Goal: Transaction & Acquisition: Purchase product/service

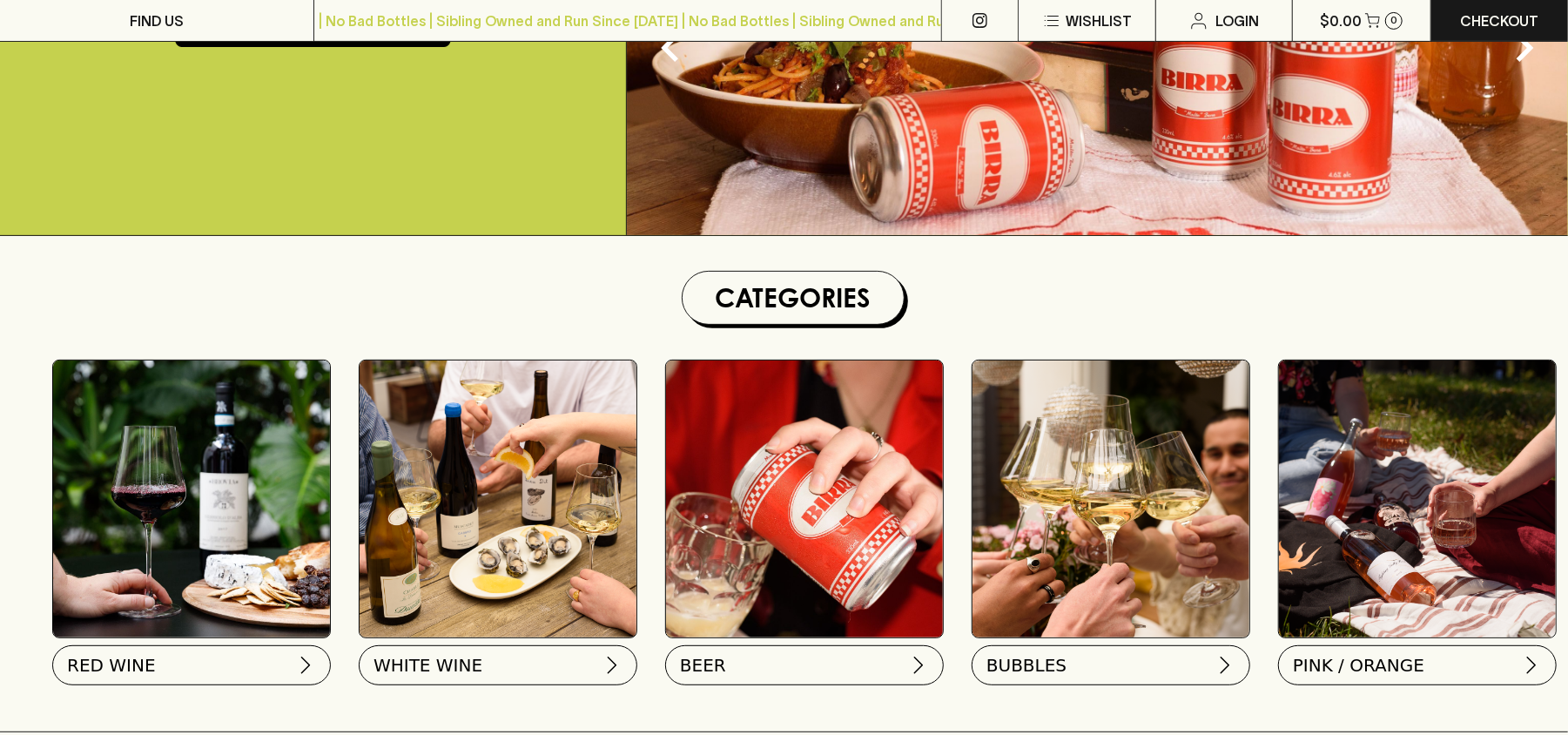
scroll to position [697, 0]
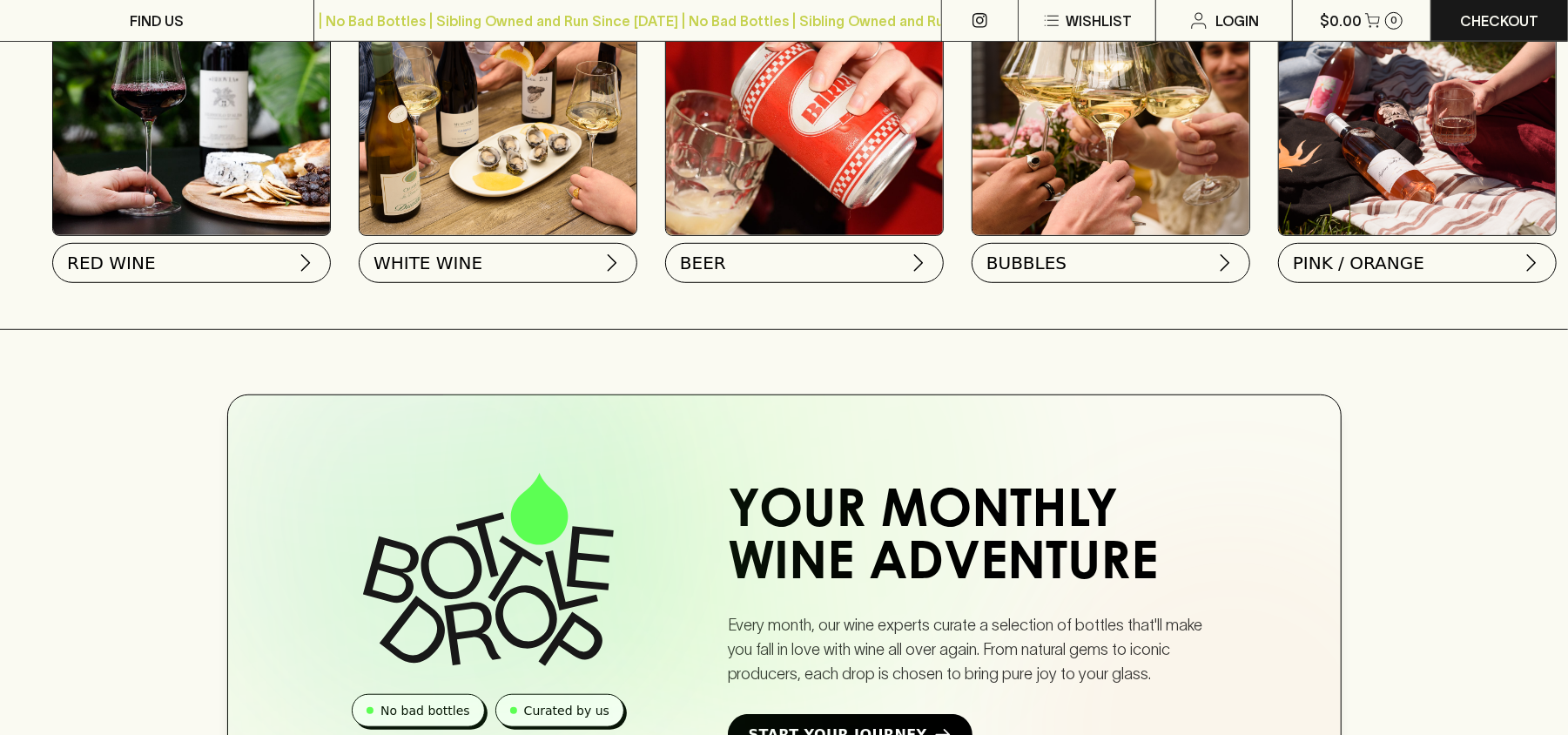
click at [649, 251] on div "RED WINE WHITE WINE BEER BUBBLES PINK / ORANGE SPIRITS GIFTS SNACKS" at bounding box center [792, 124] width 1550 height 368
click at [680, 251] on span "BEER" at bounding box center [700, 259] width 46 height 24
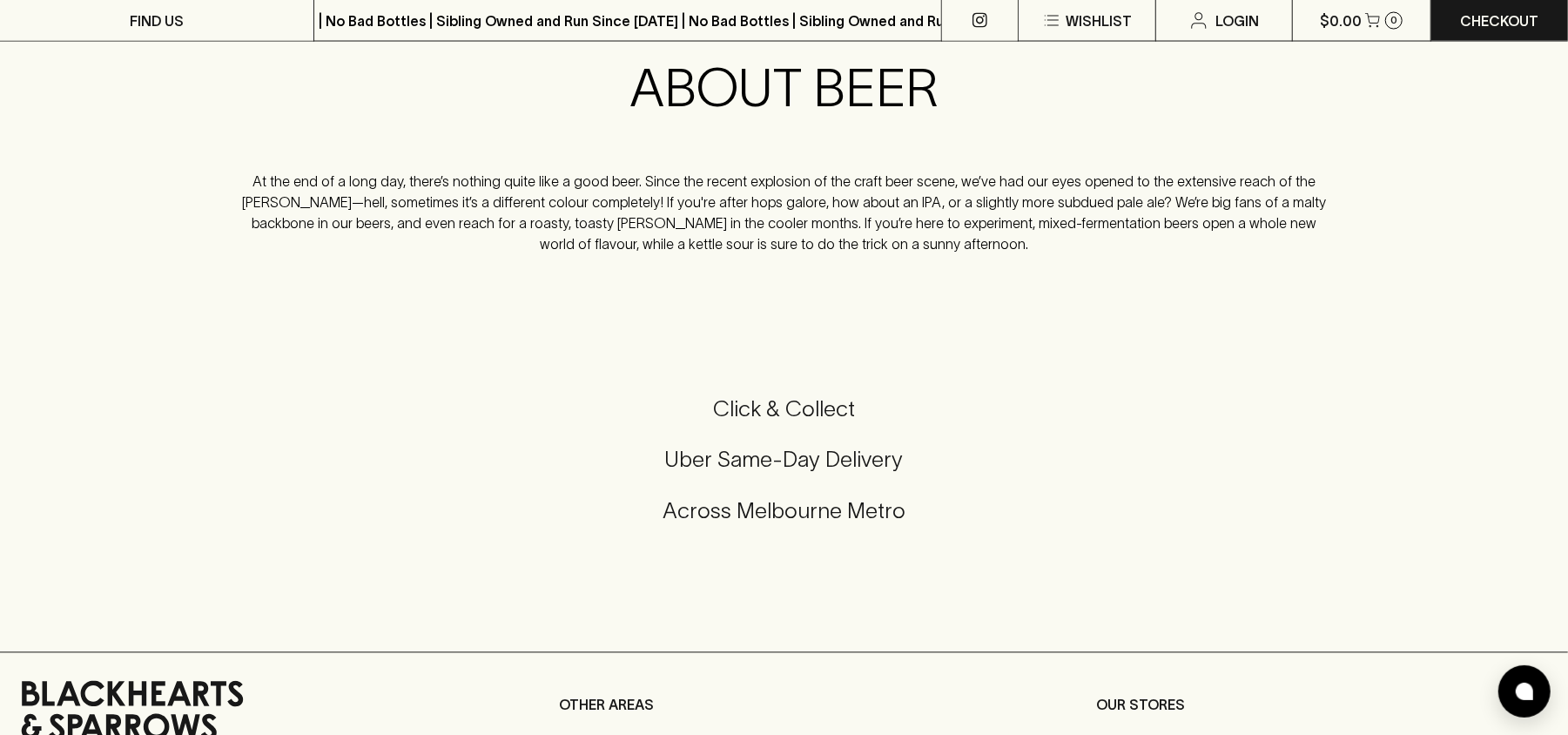
scroll to position [1624, 0]
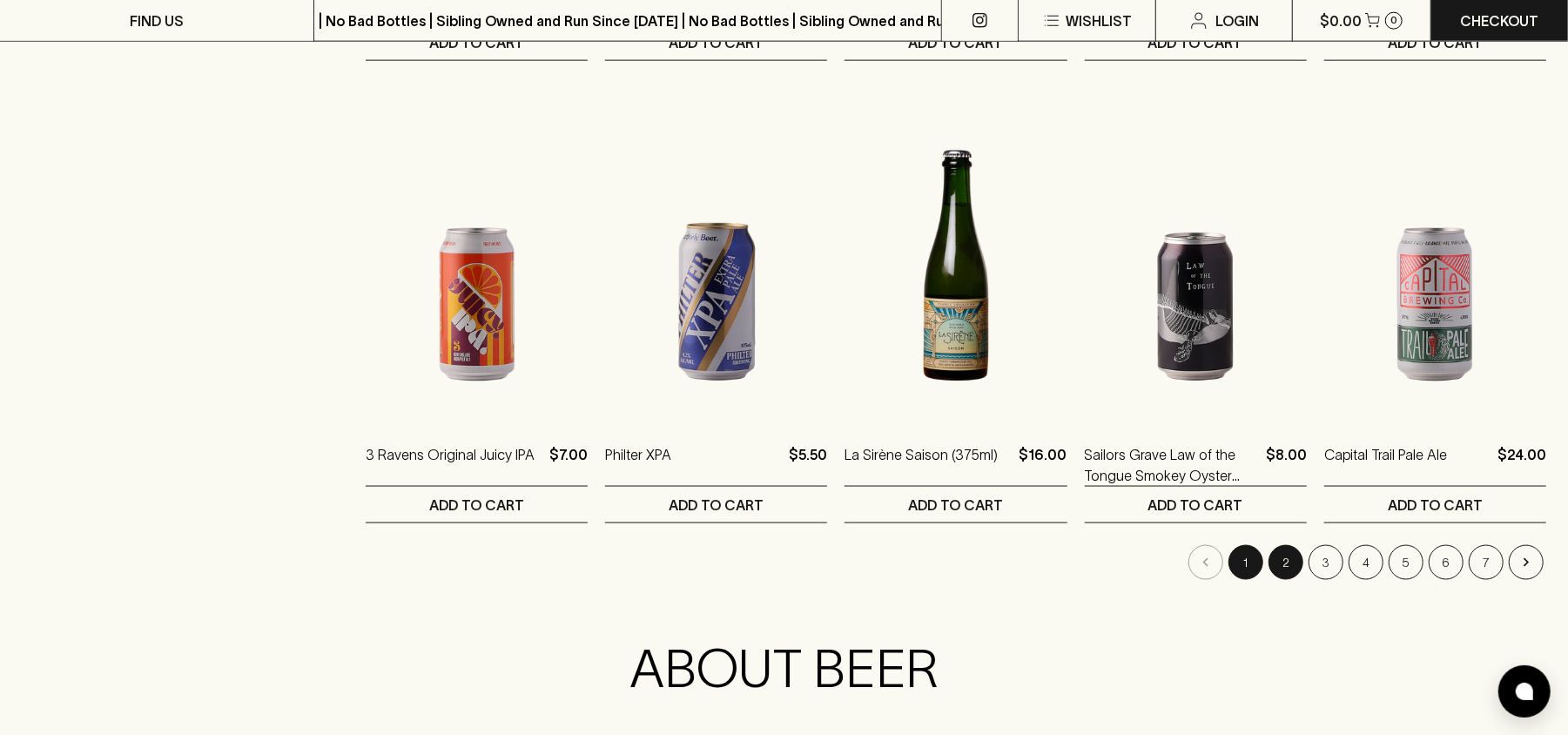
click at [1287, 566] on button "2" at bounding box center [1286, 563] width 35 height 35
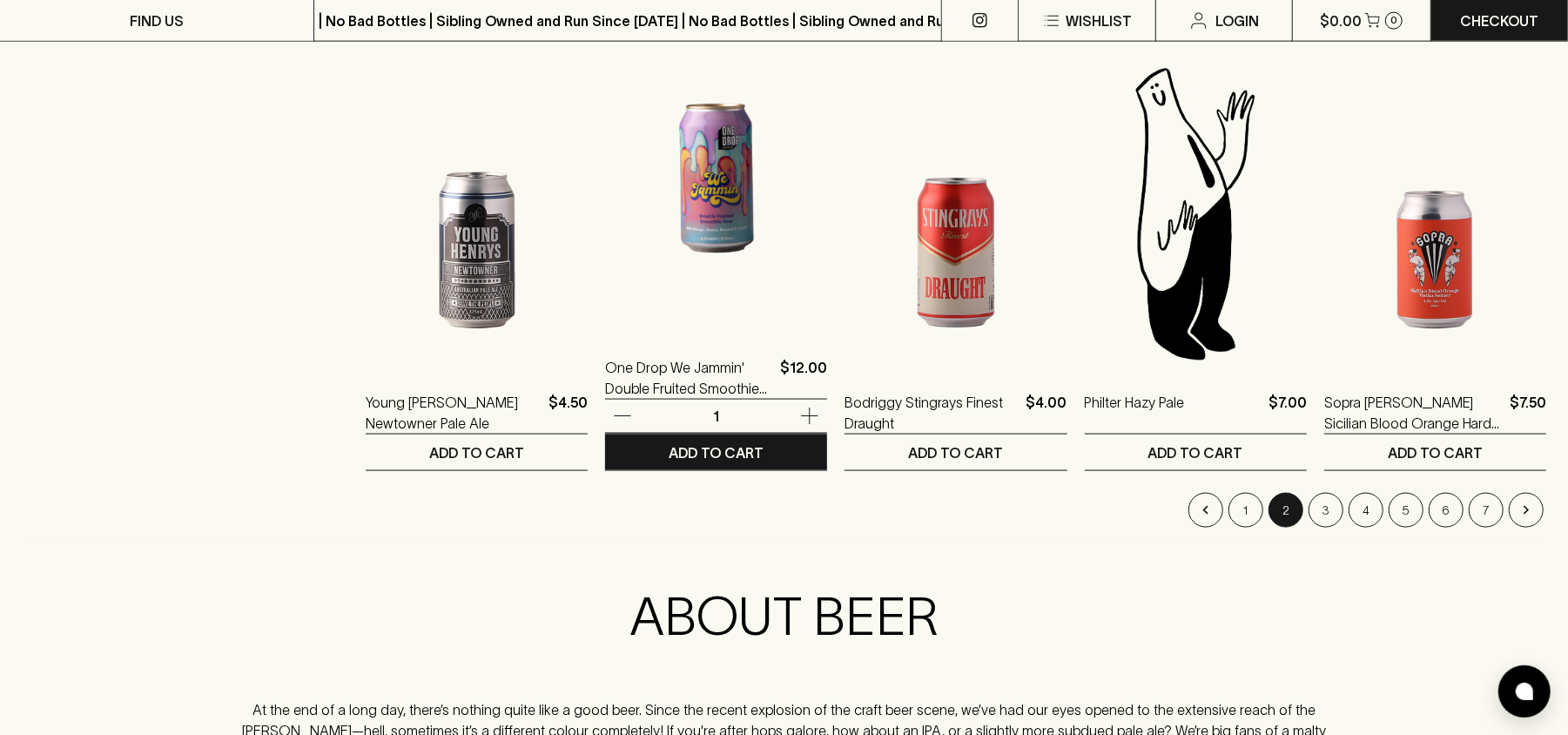
scroll to position [1857, 0]
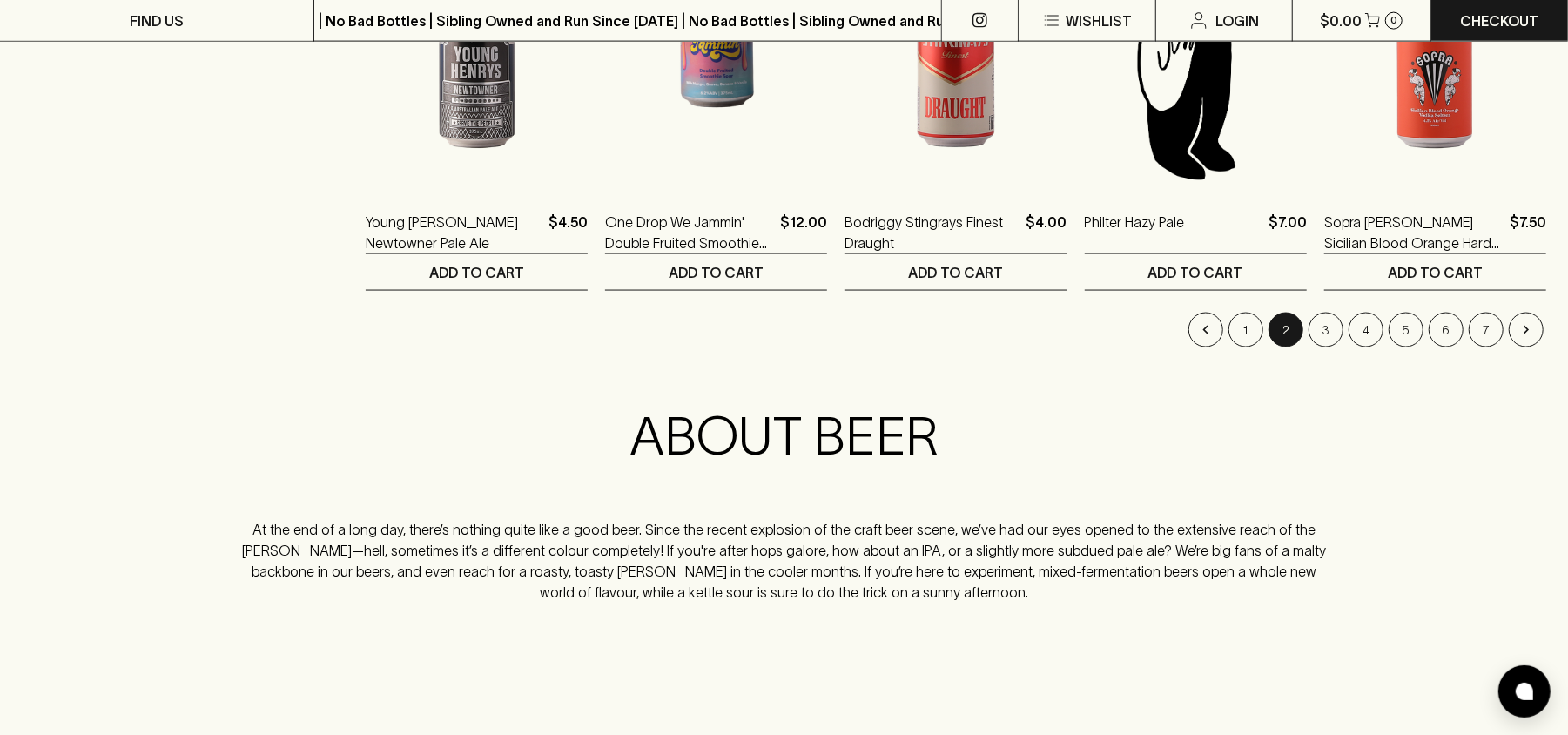
click at [1318, 336] on button "3" at bounding box center [1326, 330] width 35 height 35
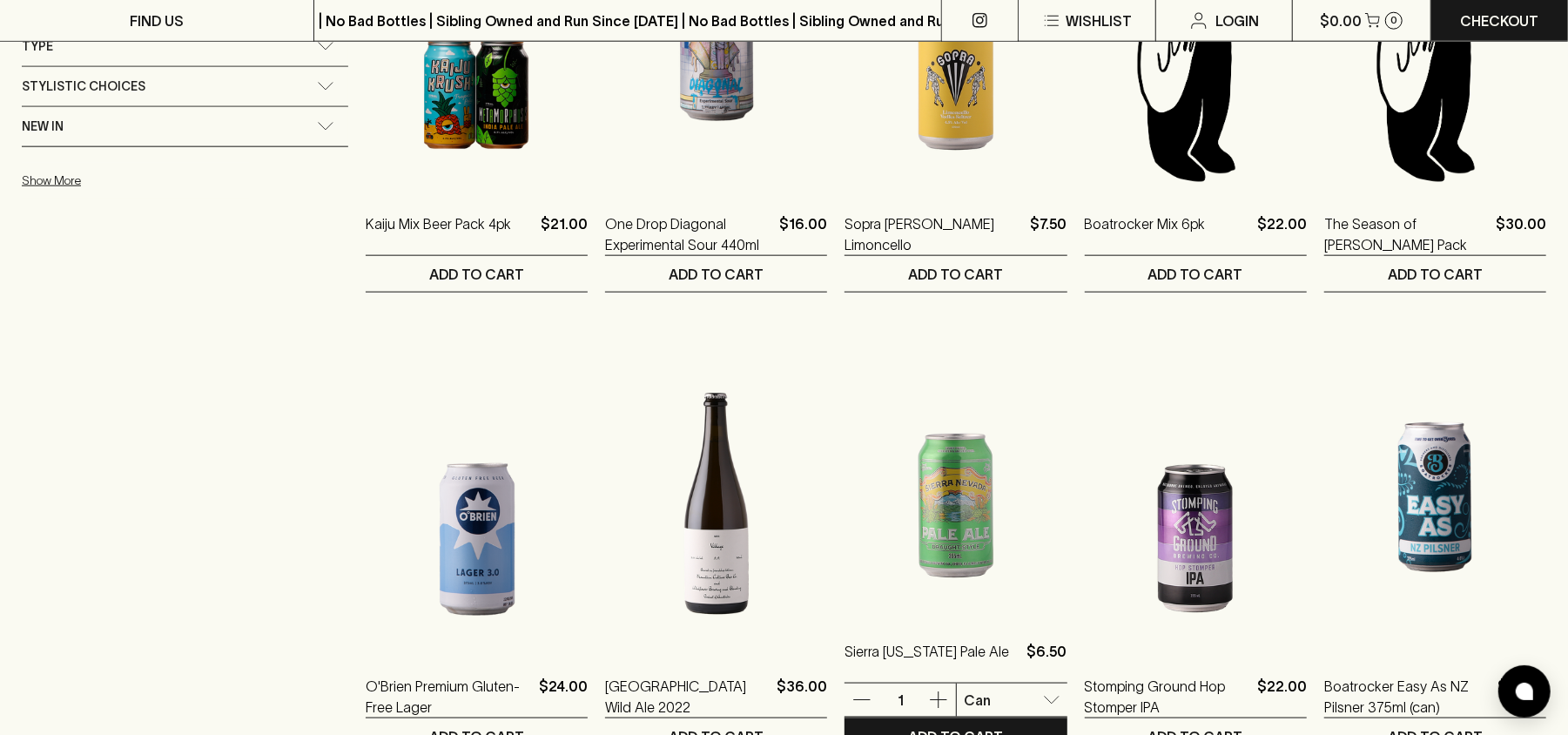
scroll to position [1742, 0]
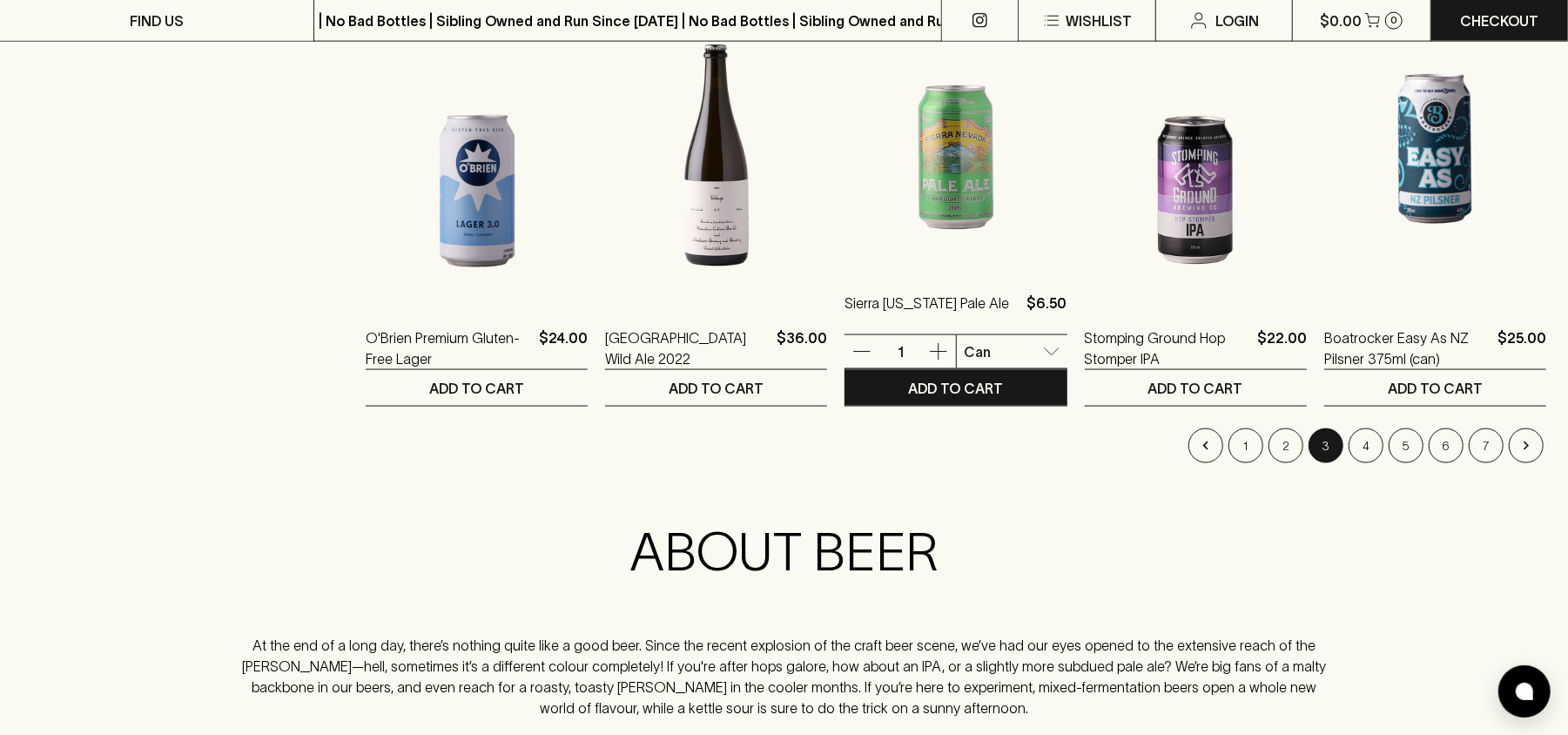
click at [940, 349] on body "FIND US | No Bad Bottles | Sibling Owned and Run Since [DATE] | No Bad Bottles …" at bounding box center [784, 36] width 1568 height 3556
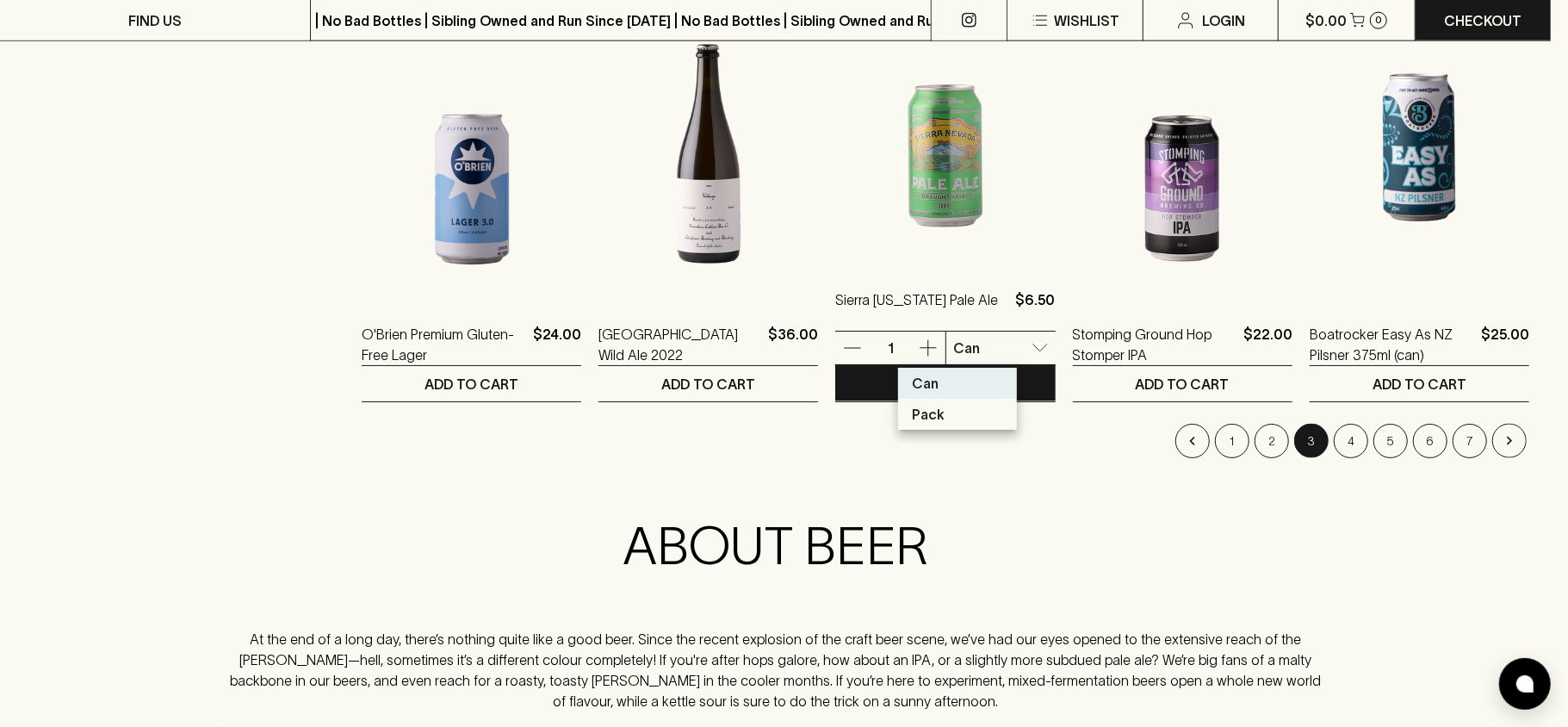
click at [949, 408] on li "Pack" at bounding box center [957, 414] width 119 height 31
type input "1"
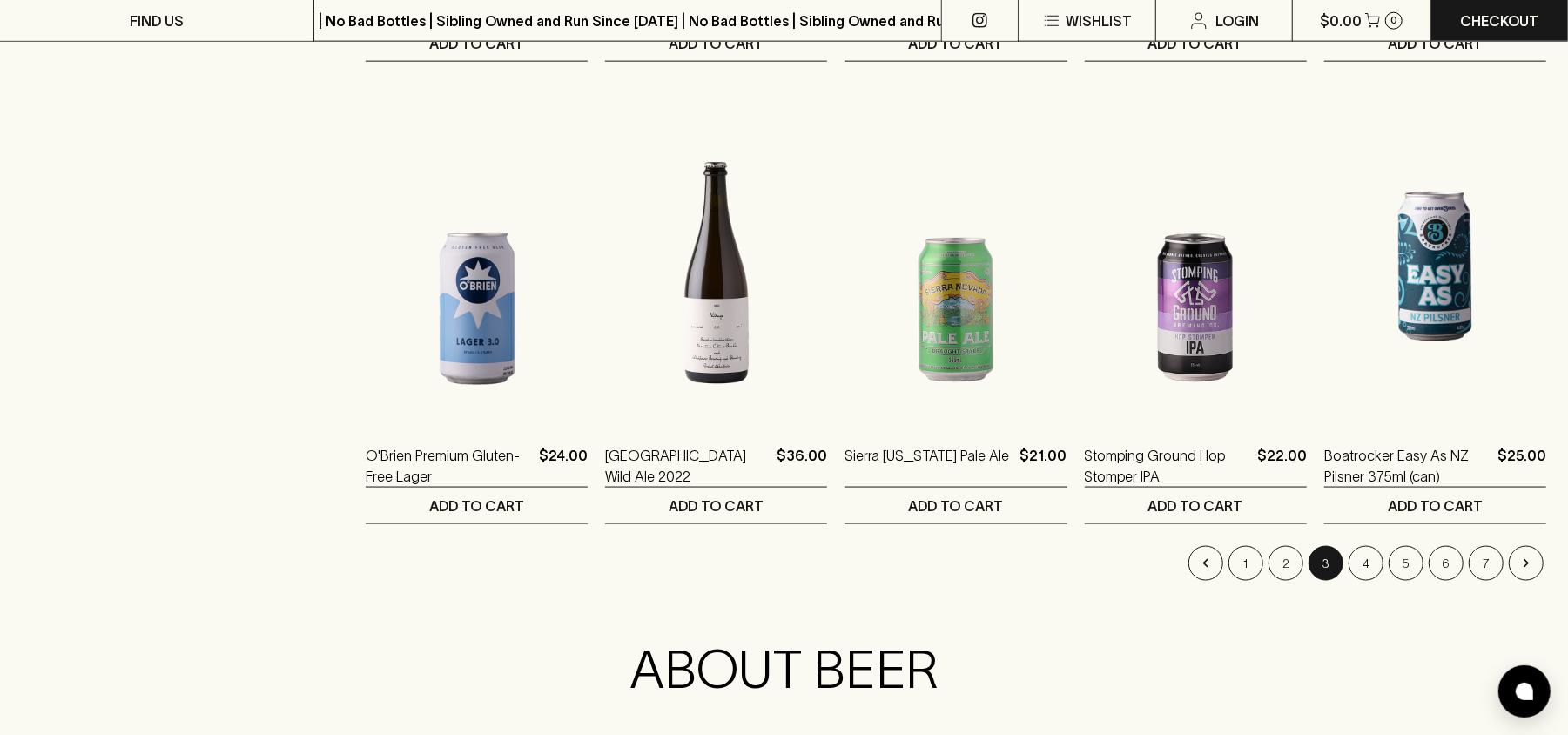
scroll to position [1624, 0]
click at [1377, 568] on button "4" at bounding box center [1366, 563] width 35 height 35
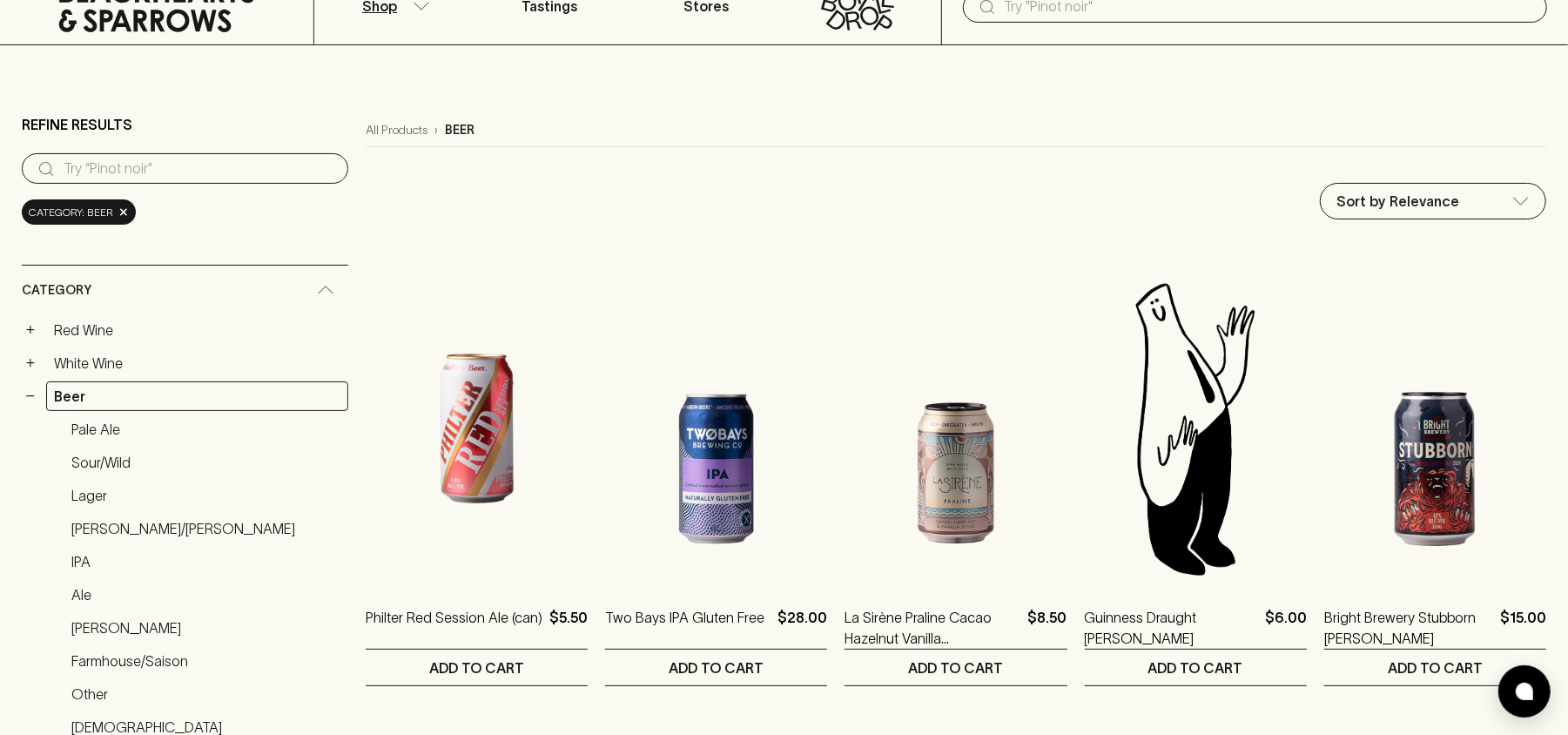
scroll to position [115, 0]
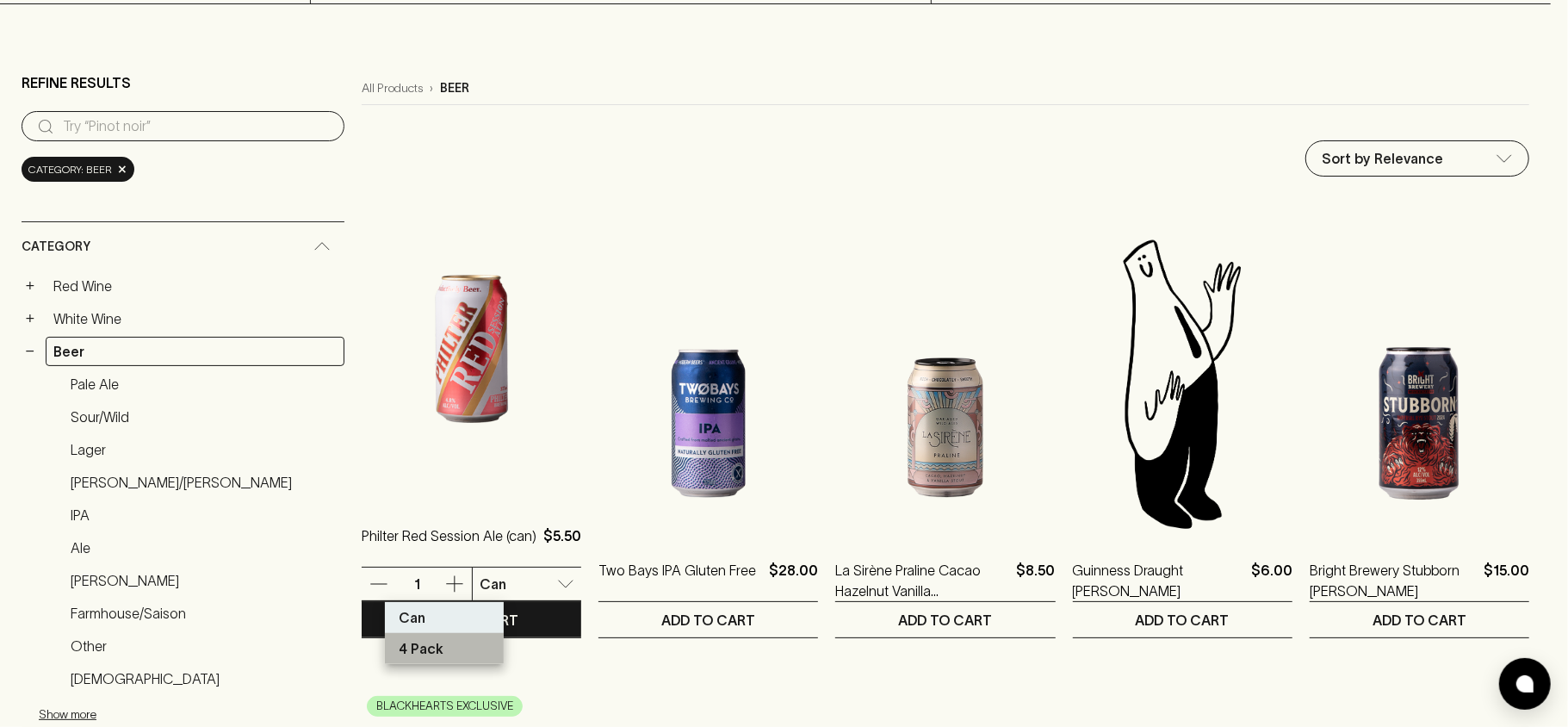
click at [467, 655] on li "4 Pack" at bounding box center [444, 649] width 119 height 31
type input "3"
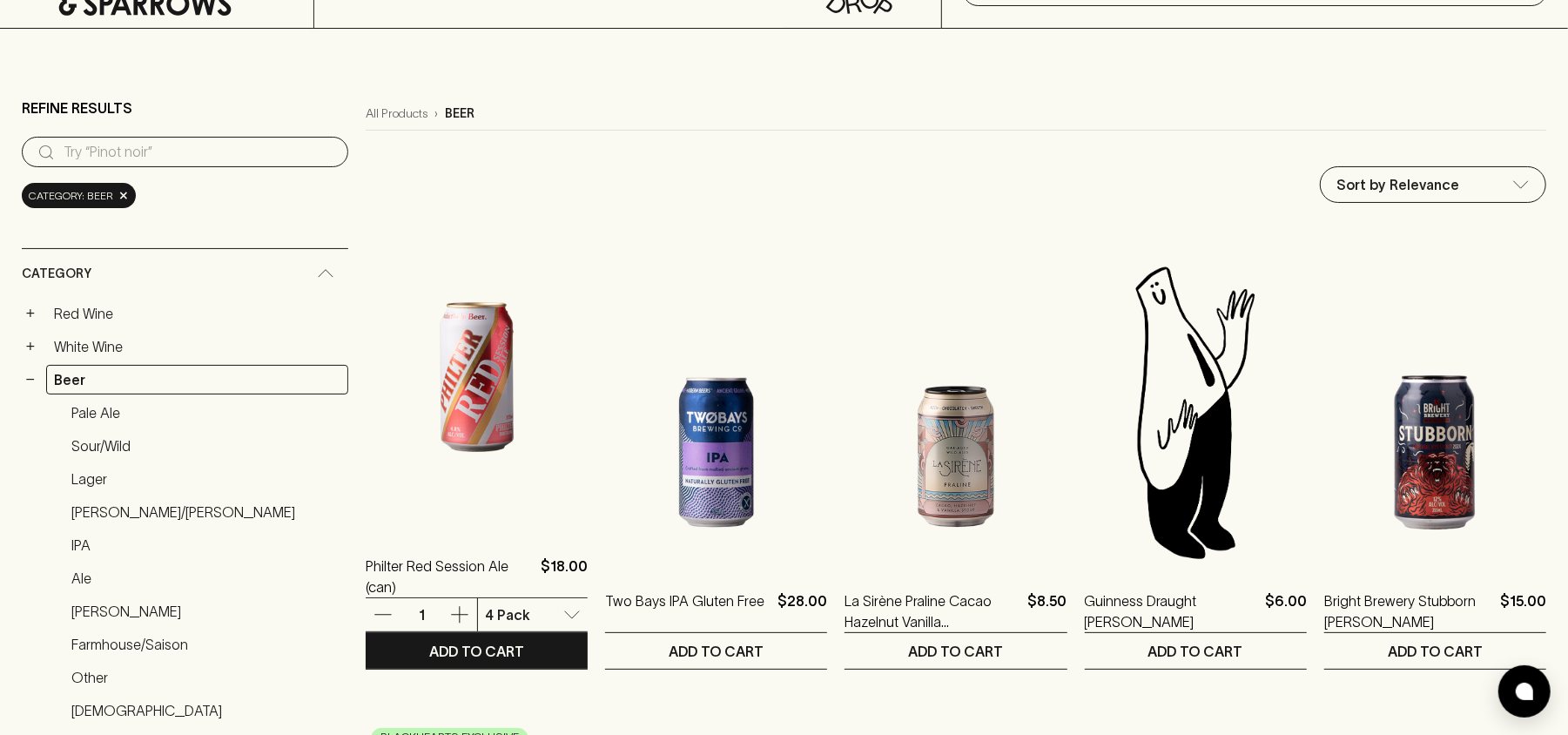
scroll to position [0, 0]
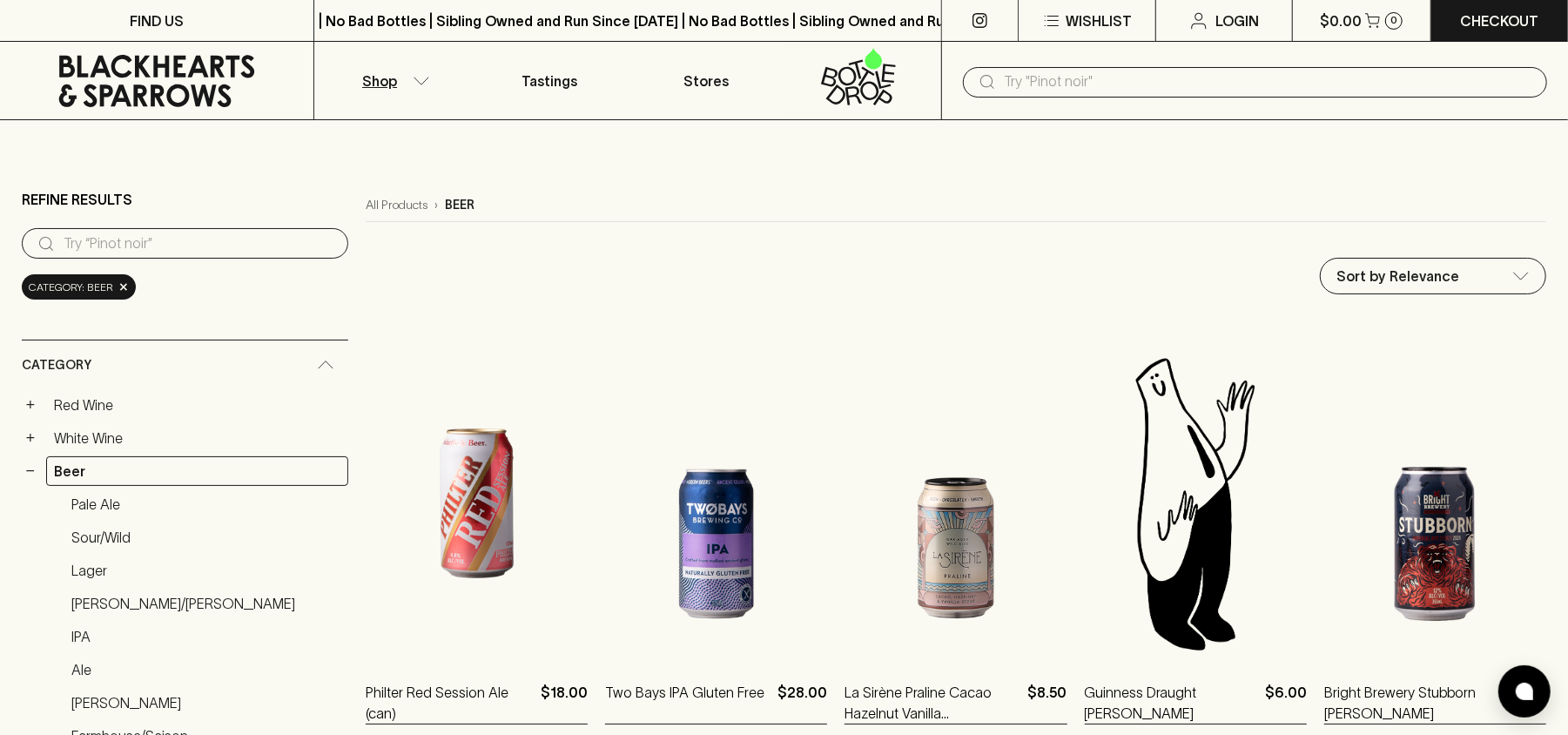
click at [1153, 73] on input "text" at bounding box center [1268, 81] width 529 height 28
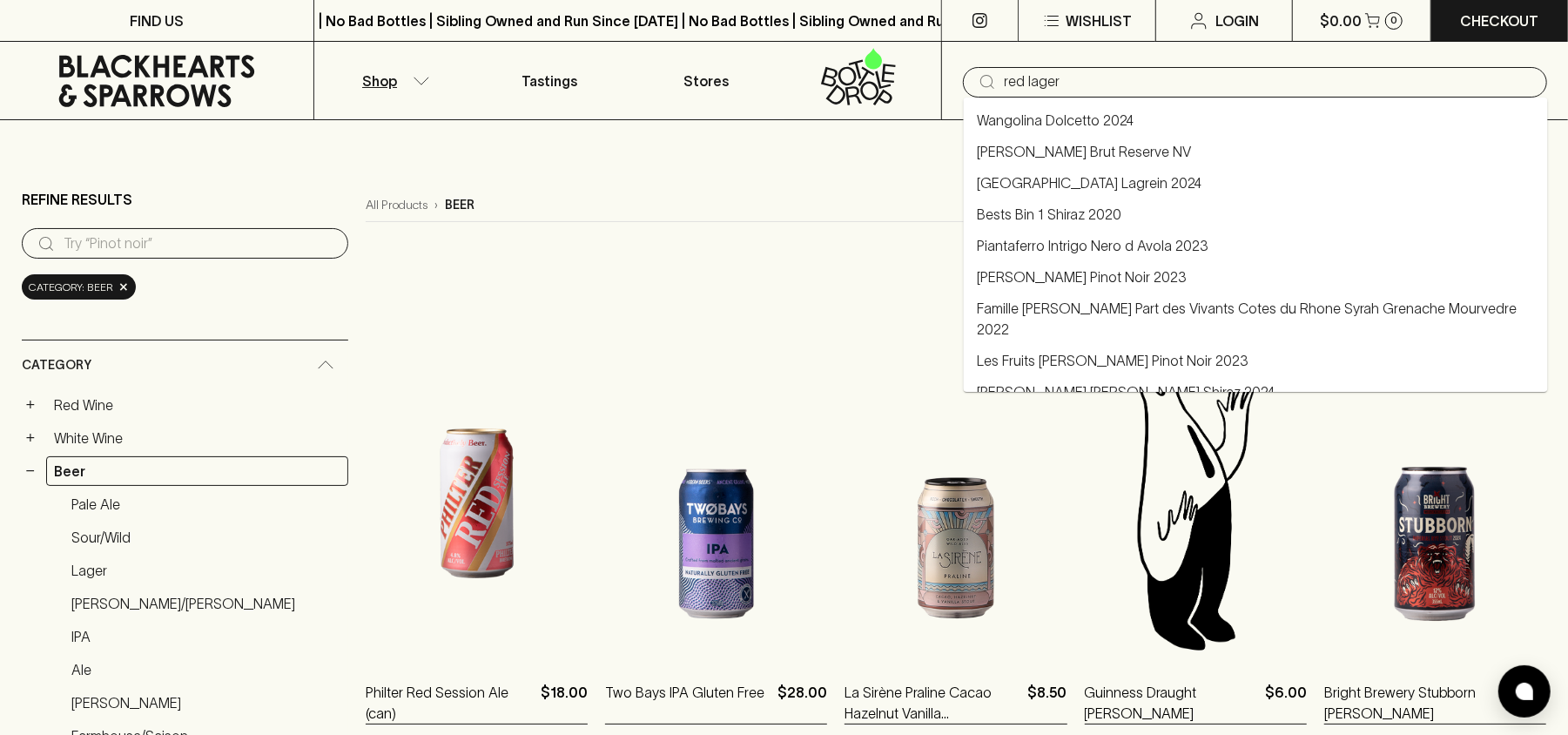
type input "red lager"
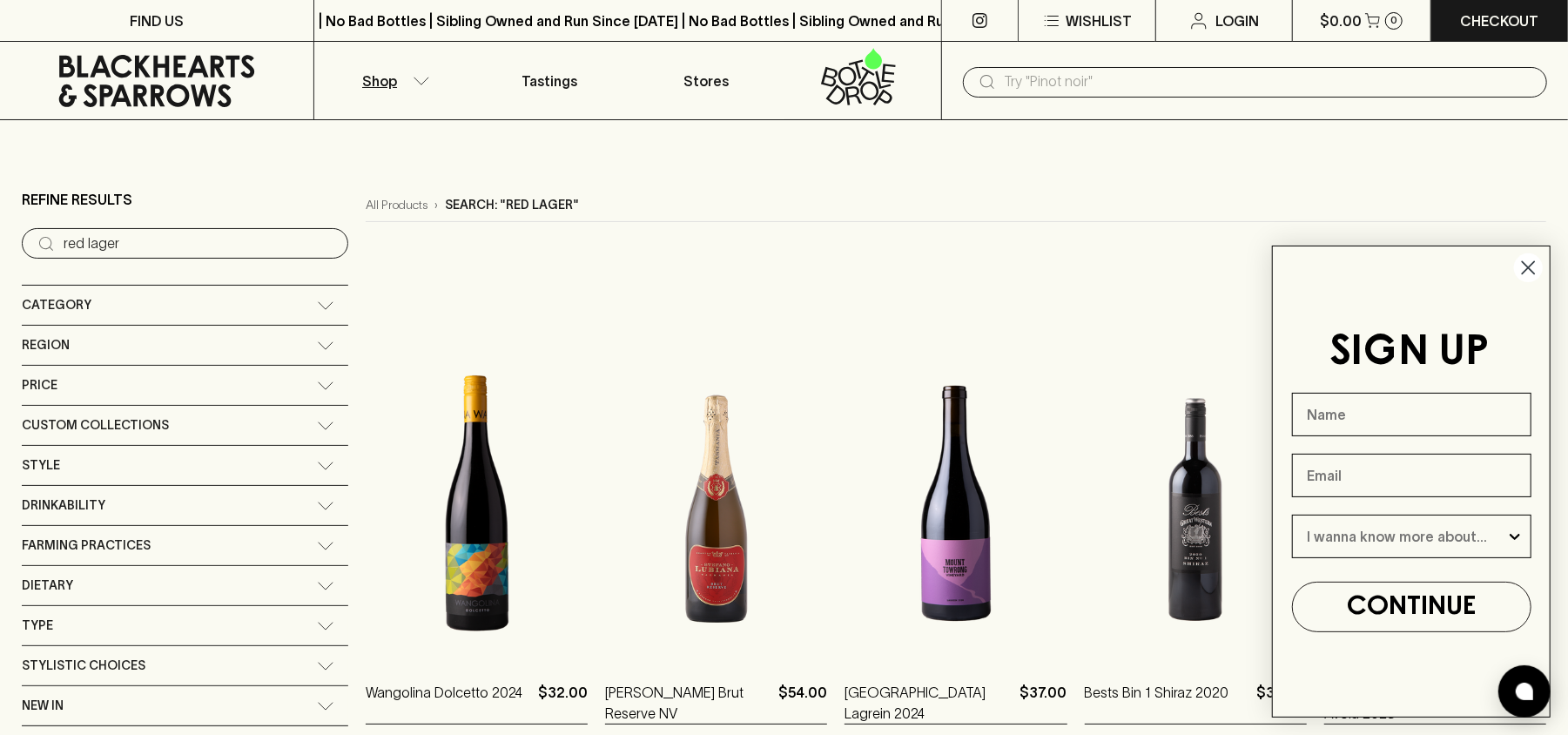
click at [1529, 259] on circle "Close dialog" at bounding box center [1527, 267] width 28 height 28
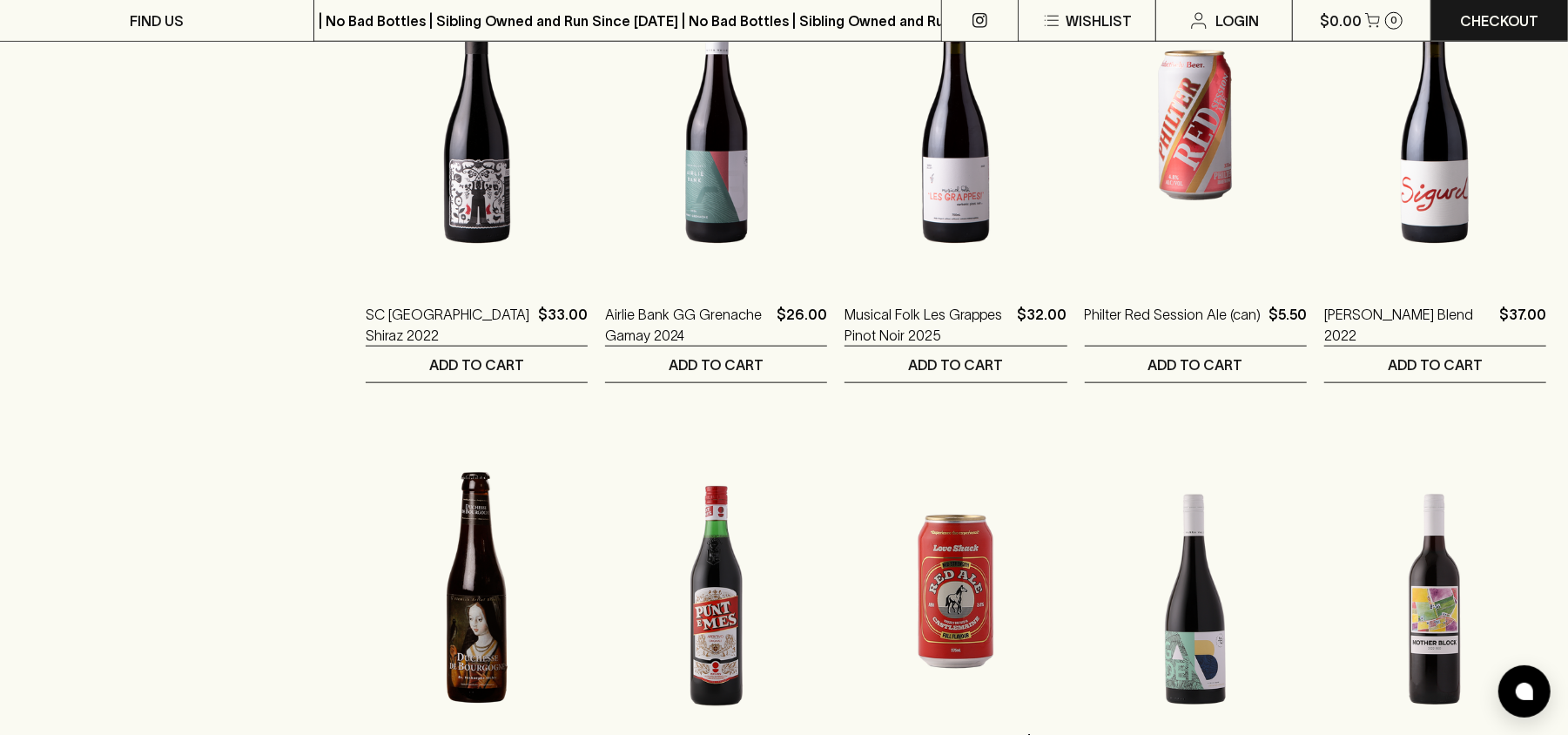
scroll to position [1045, 0]
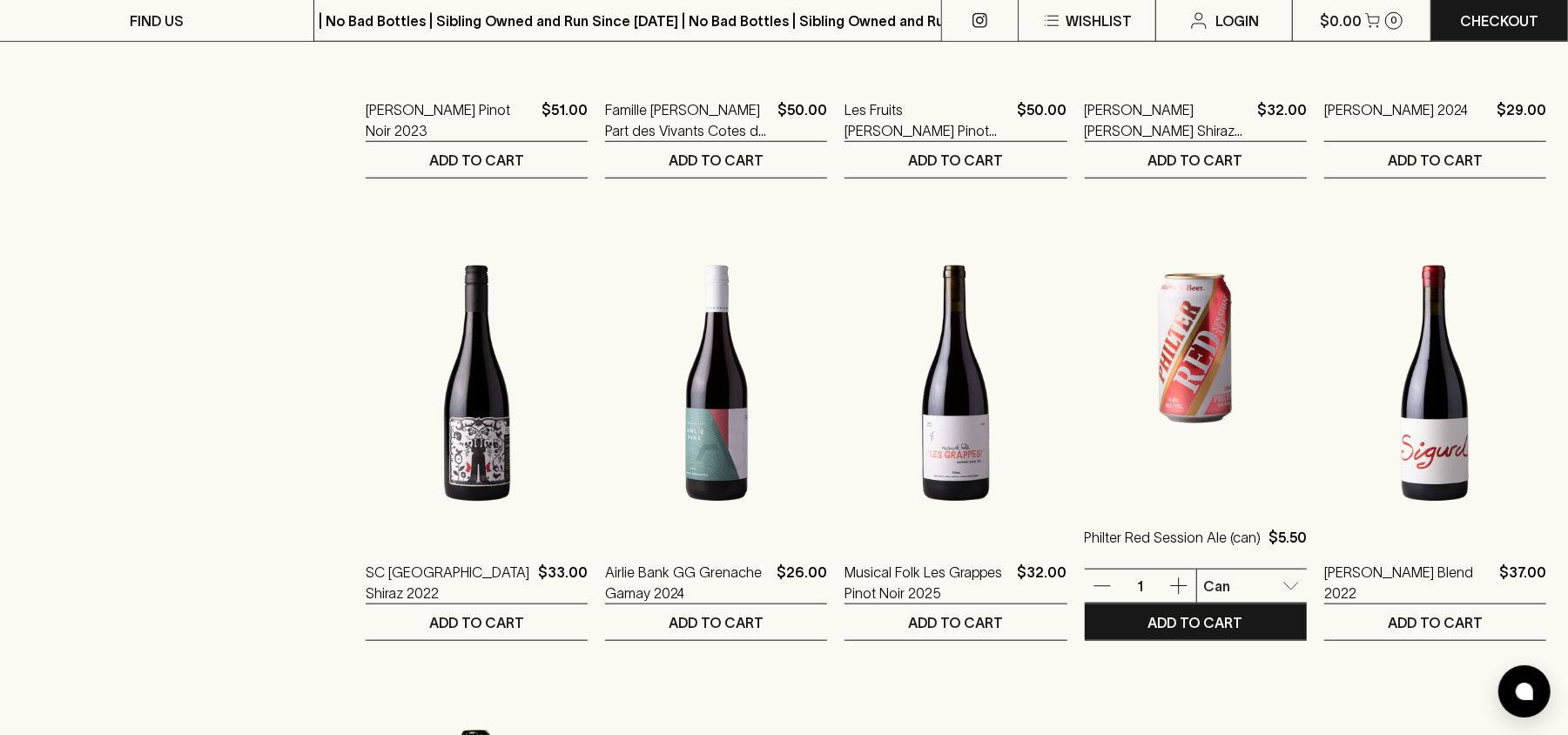
click at [1216, 580] on body "FIND US | No Bad Bottles | Sibling Owned and Run Since [DATE] | No Bad Bottles …" at bounding box center [784, 627] width 1568 height 3343
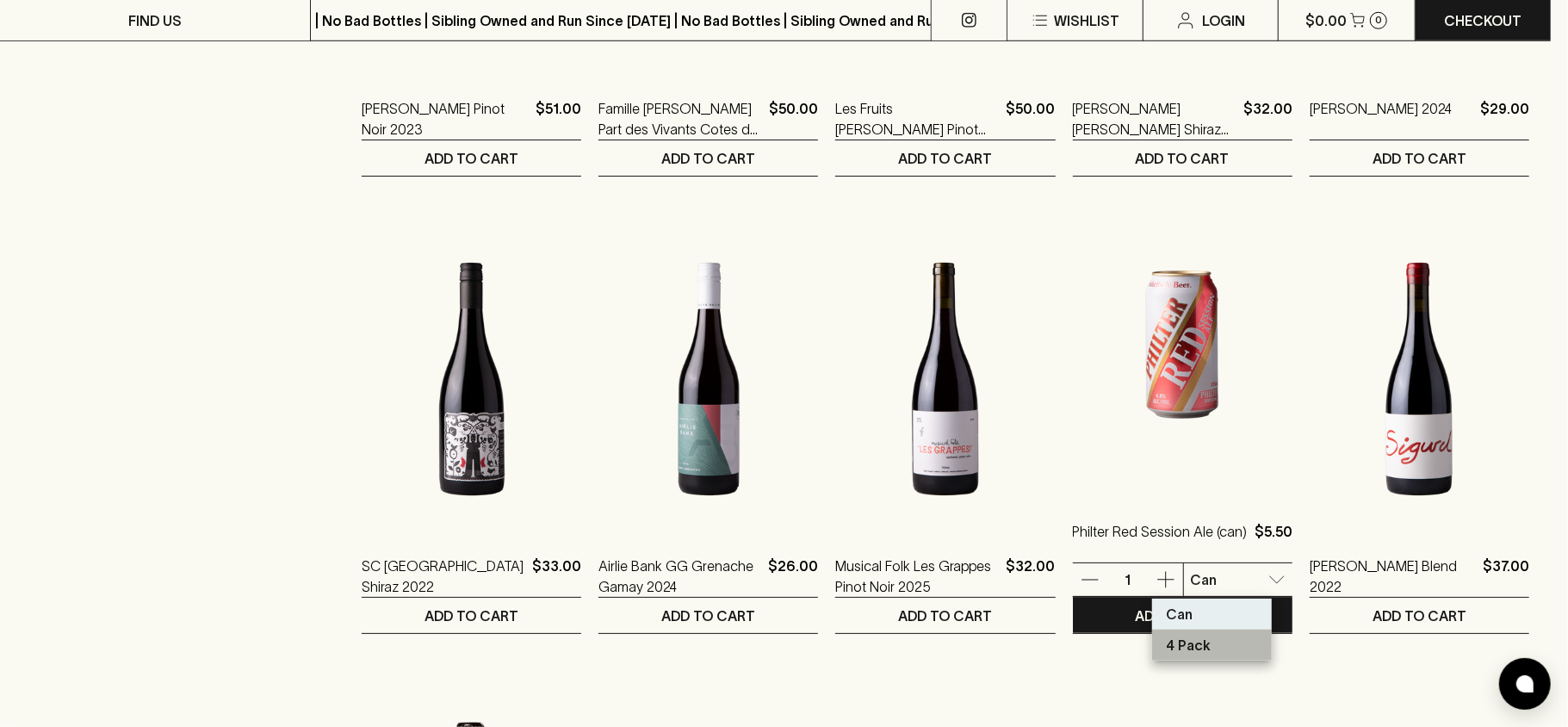
click at [1210, 642] on li "4 Pack" at bounding box center [1212, 645] width 120 height 31
type input "3"
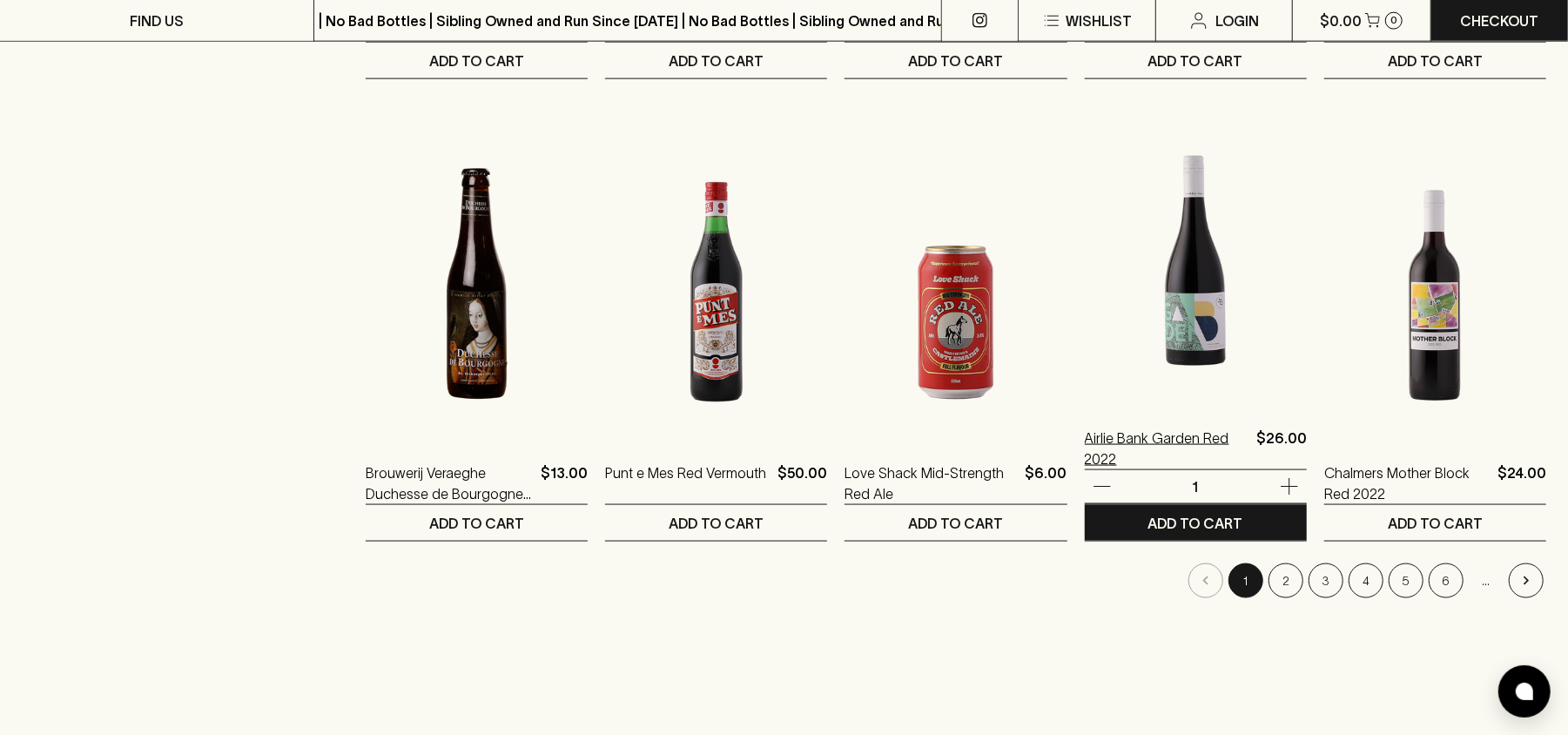
scroll to position [1742, 0]
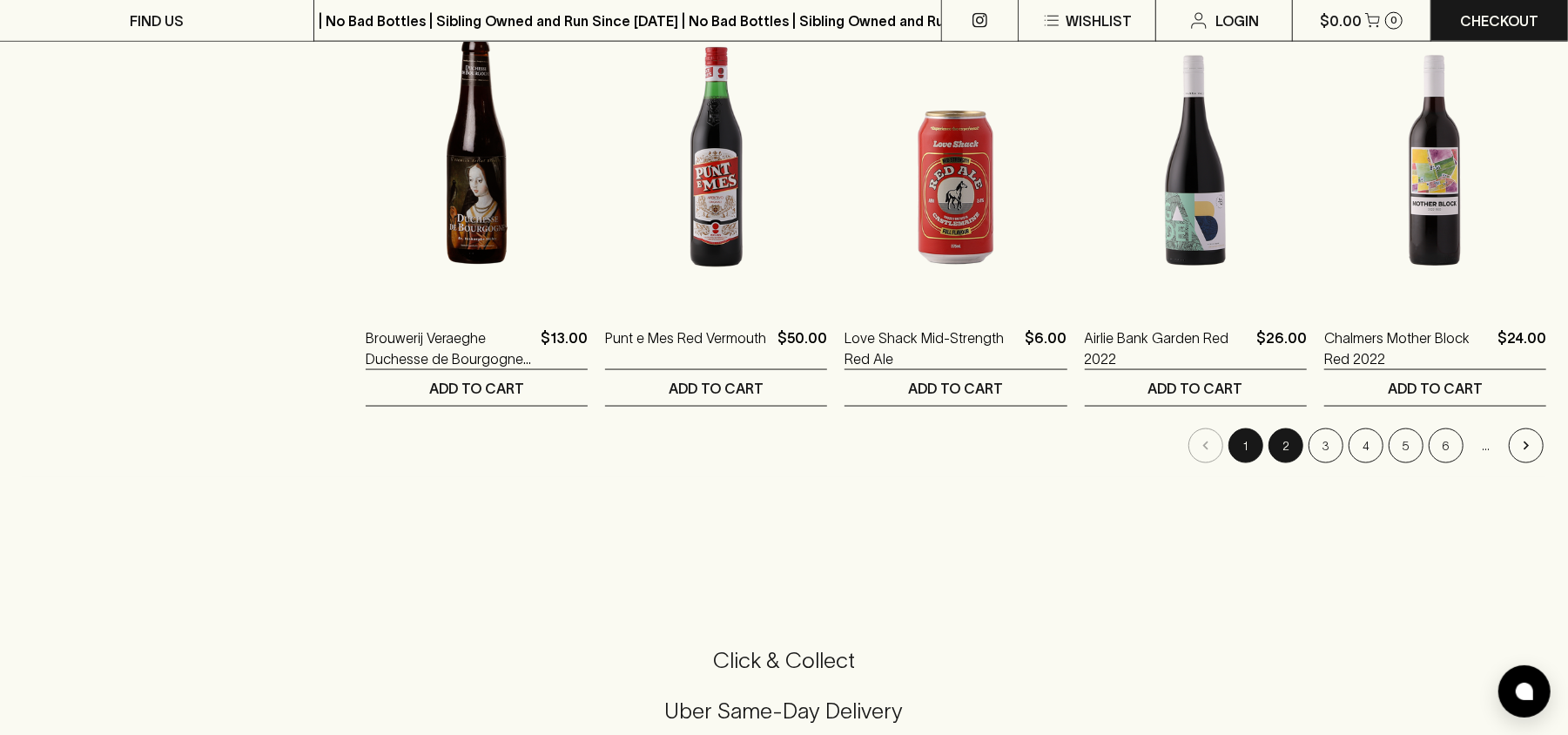
click at [1296, 451] on button "2" at bounding box center [1286, 446] width 35 height 35
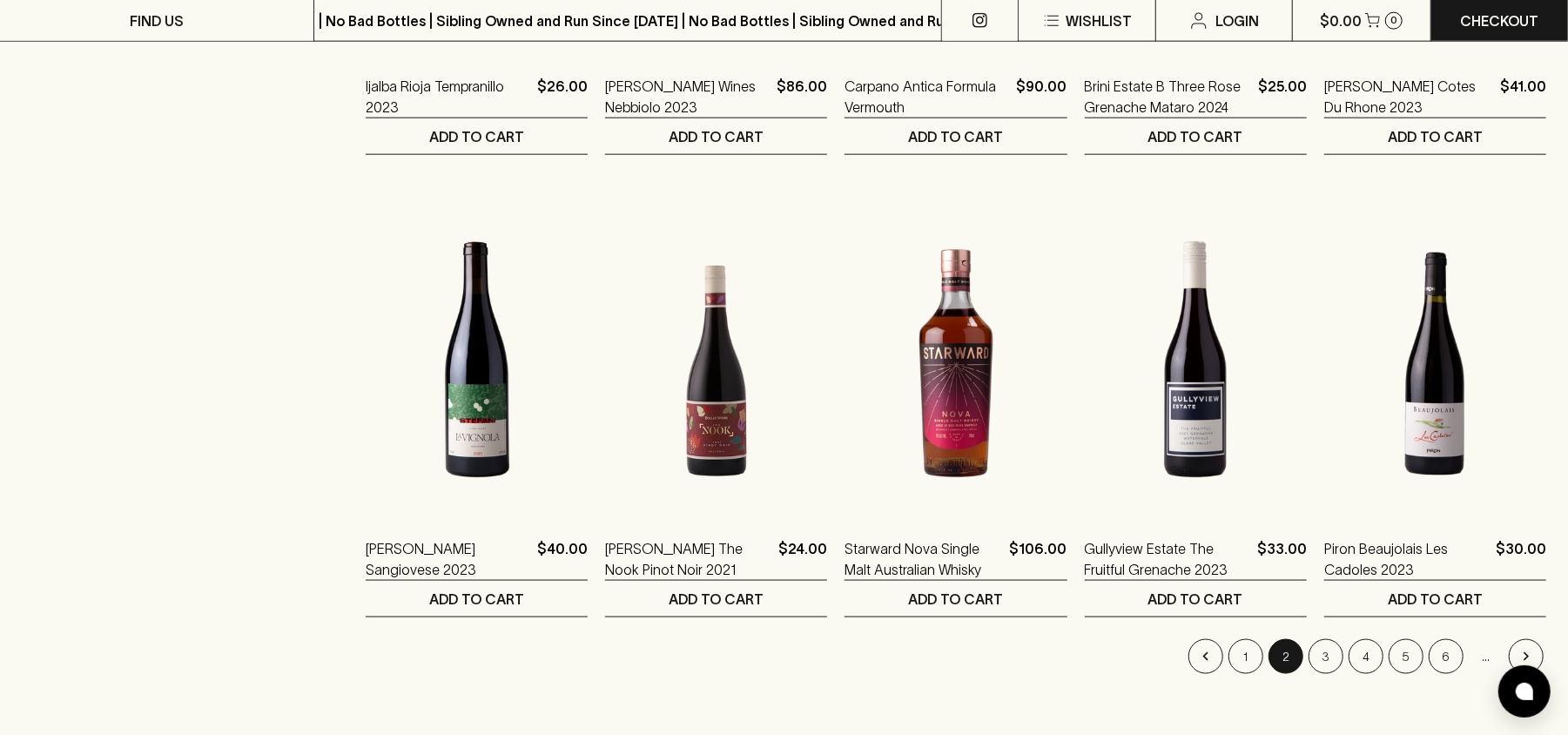
scroll to position [1624, 0]
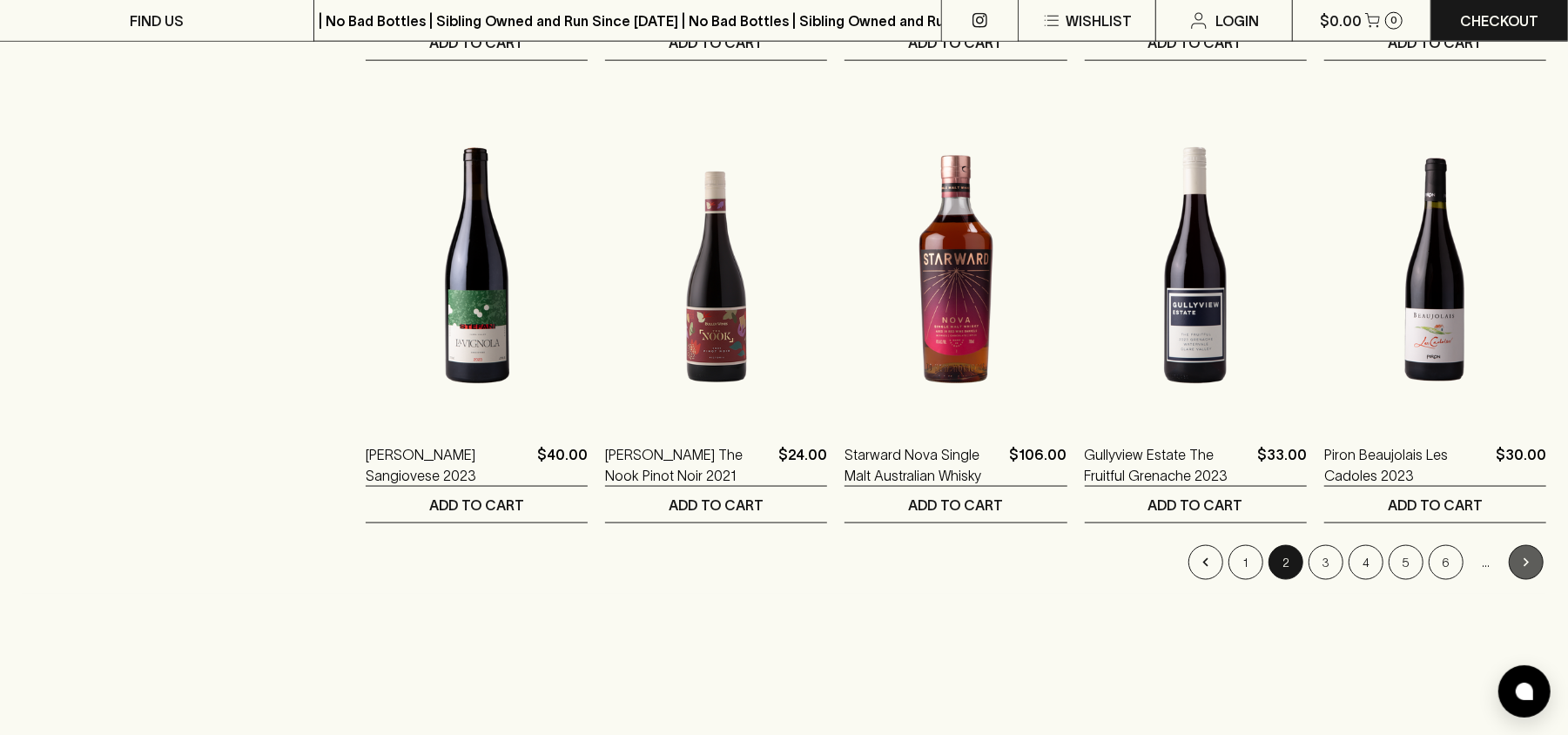
click at [1536, 569] on button "Go to next page" at bounding box center [1526, 563] width 35 height 35
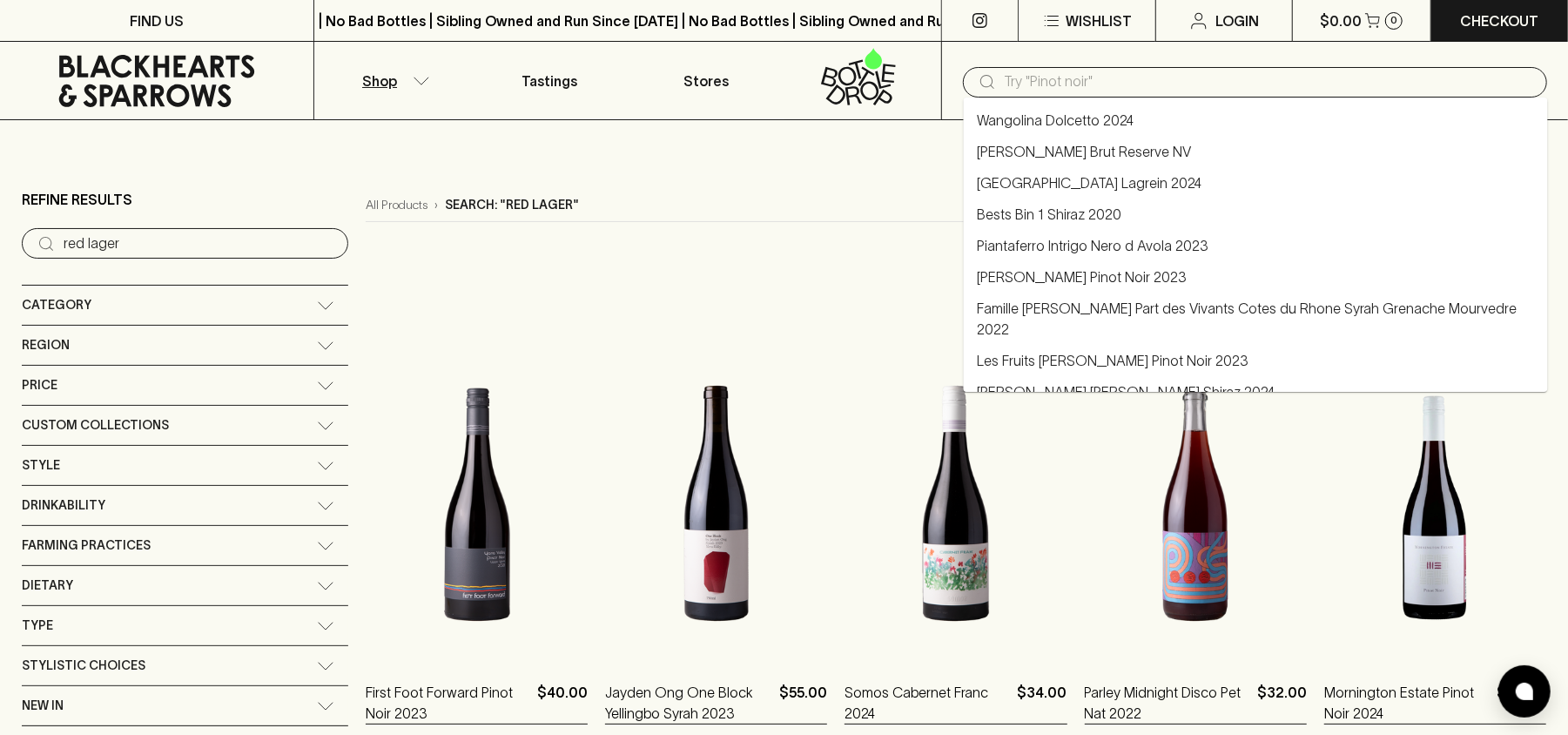
click at [1029, 89] on input "text" at bounding box center [1268, 81] width 529 height 28
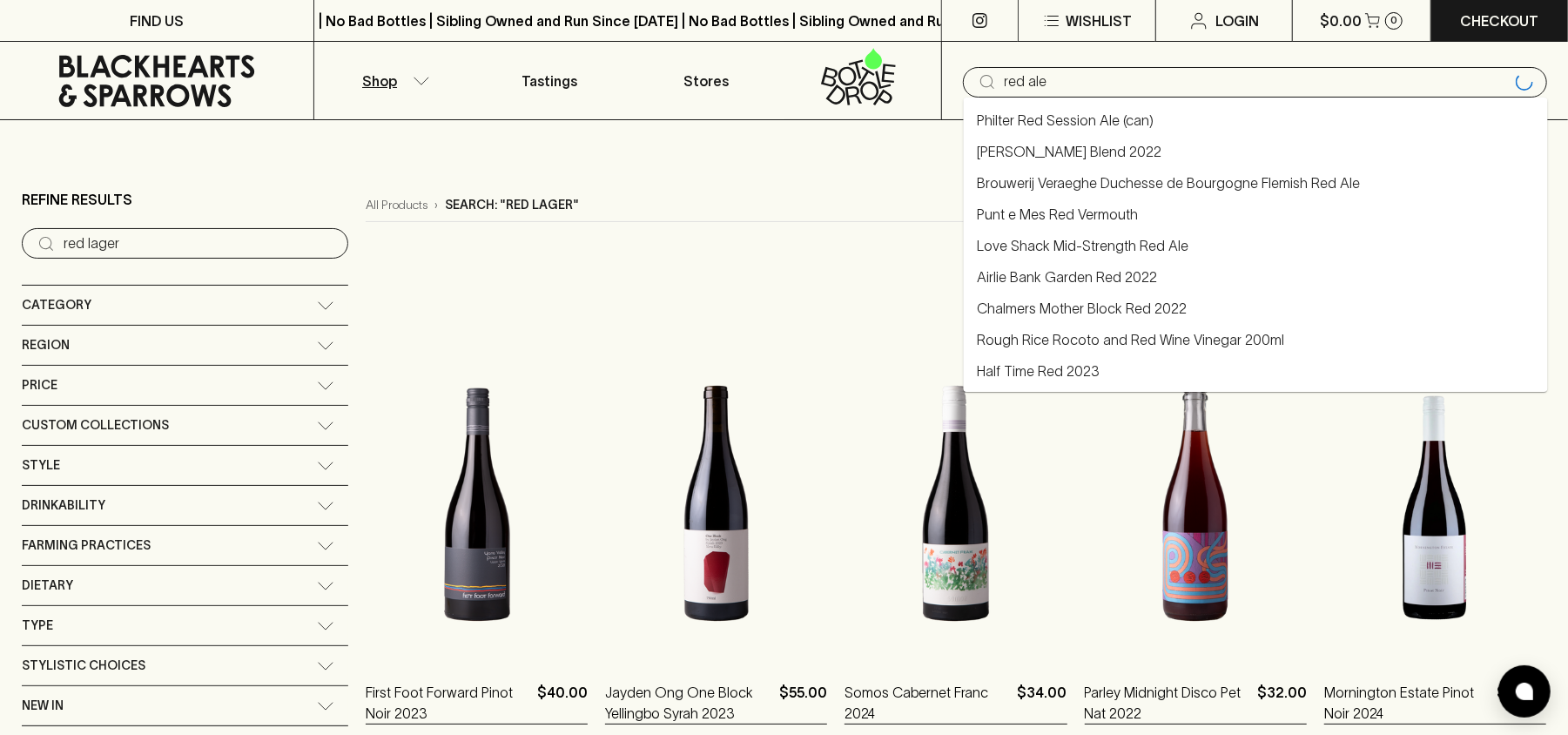
type input "red ale"
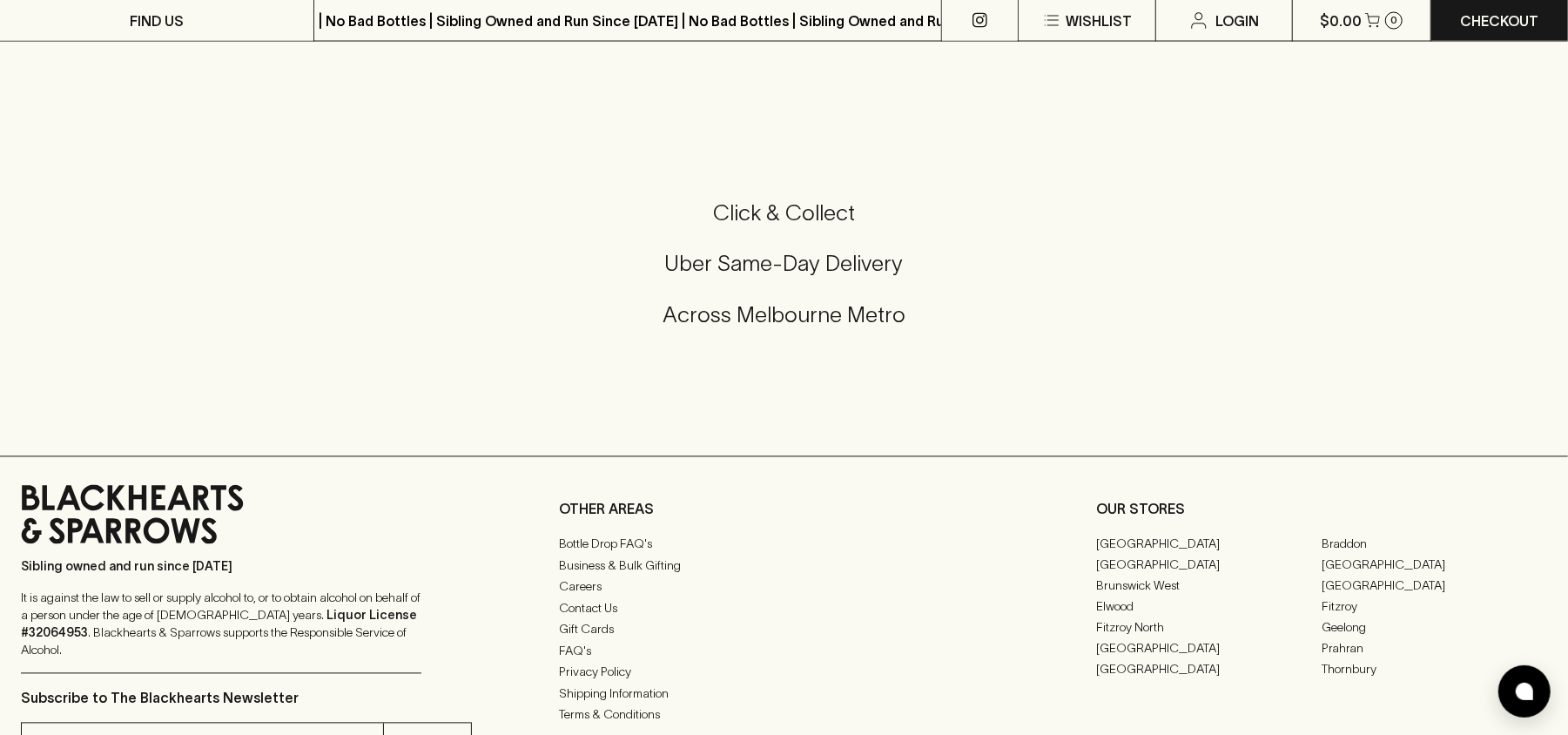
scroll to position [2206, 0]
